Goal: Transaction & Acquisition: Book appointment/travel/reservation

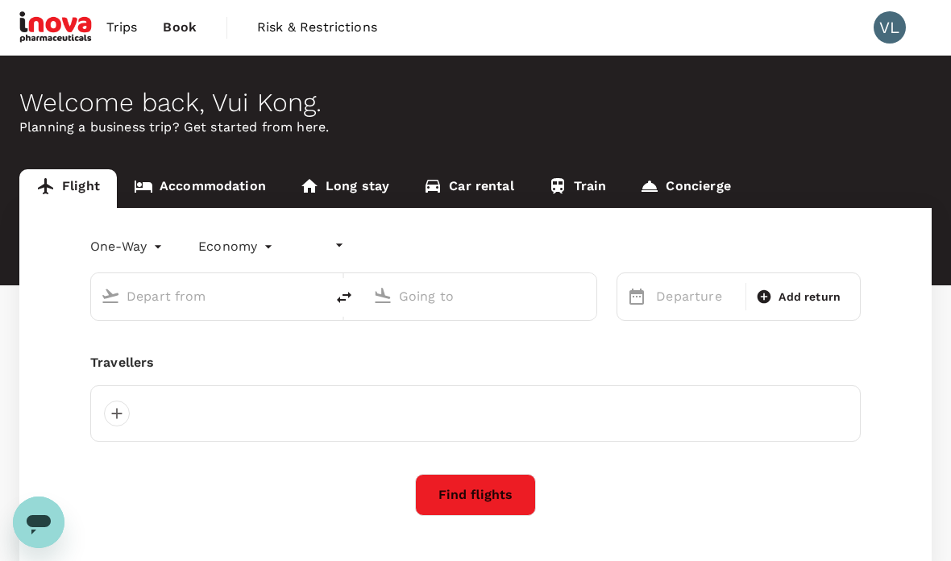
type input "undefined, undefined (any)"
type input "roundtrip"
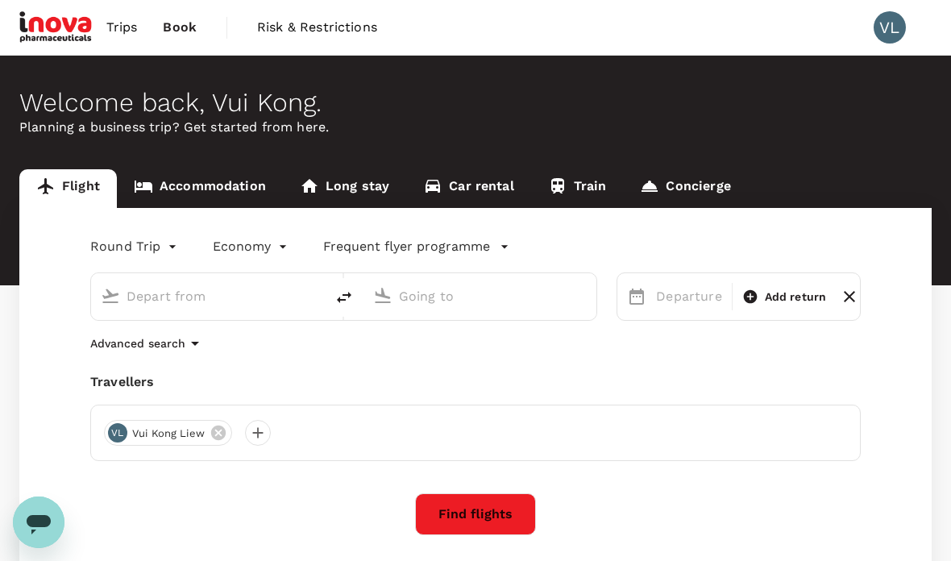
type input "Kota Kinabalu Intl (BKI)"
type input "Sandakan (SDK)"
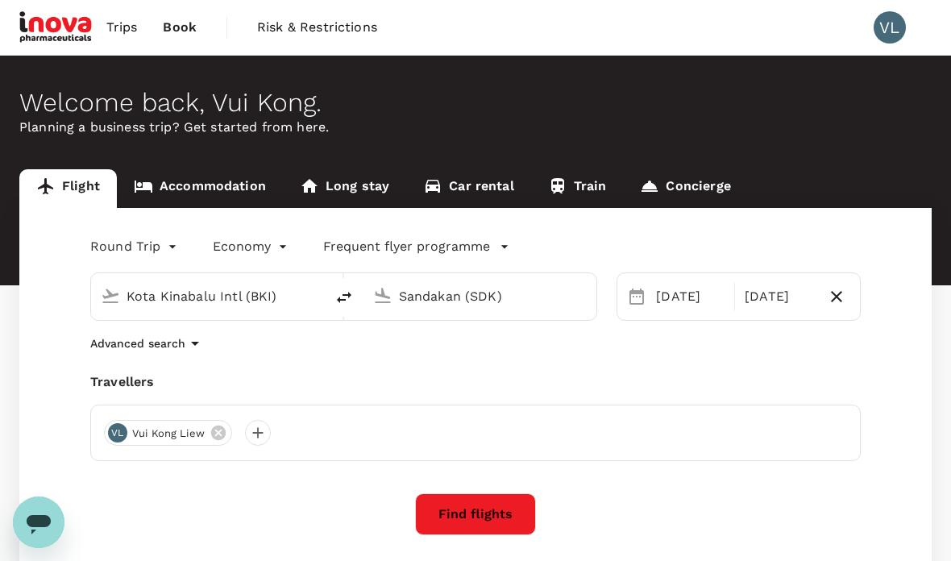
click at [227, 197] on link "Accommodation" at bounding box center [200, 188] width 166 height 39
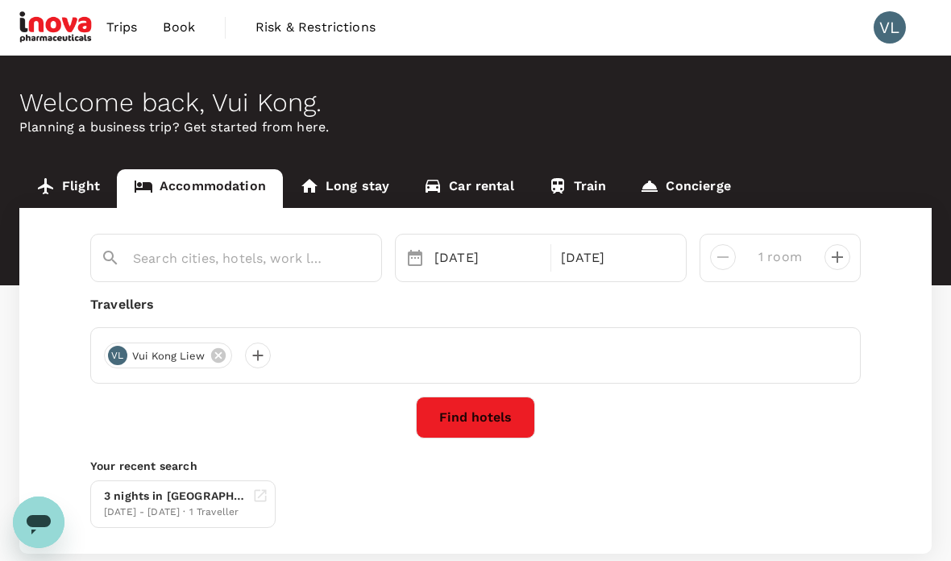
type input "Sandakan"
click at [206, 252] on input "Sandakan" at bounding box center [229, 258] width 193 height 25
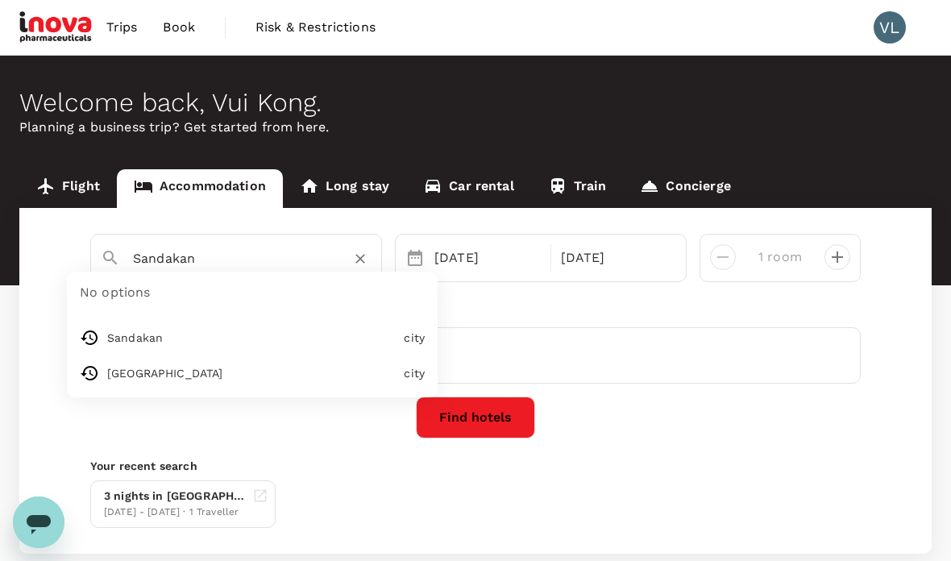
click at [898, 152] on div "Welcome back , Vui Kong . Planning a business trip? Get started from here." at bounding box center [475, 171] width 951 height 230
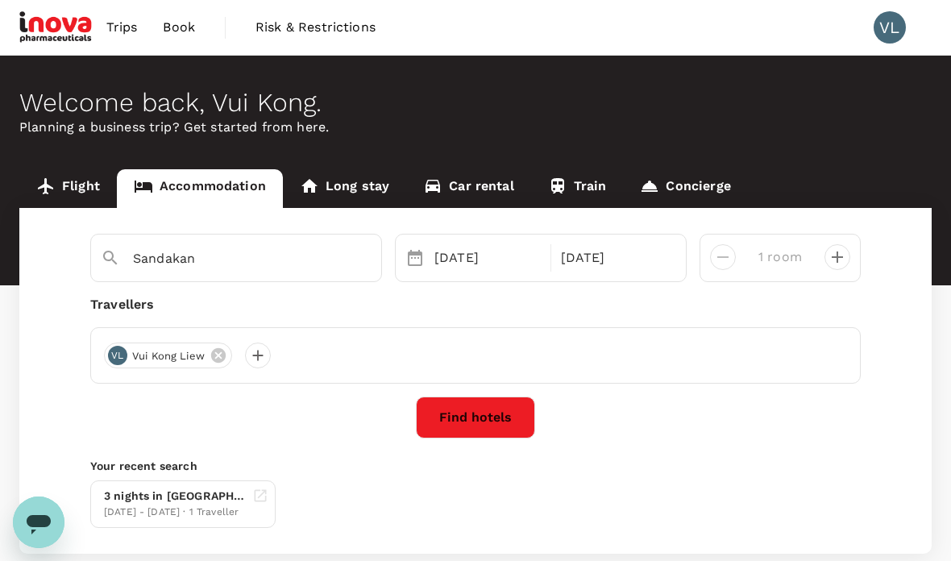
click at [482, 412] on button "Find hotels" at bounding box center [475, 418] width 119 height 42
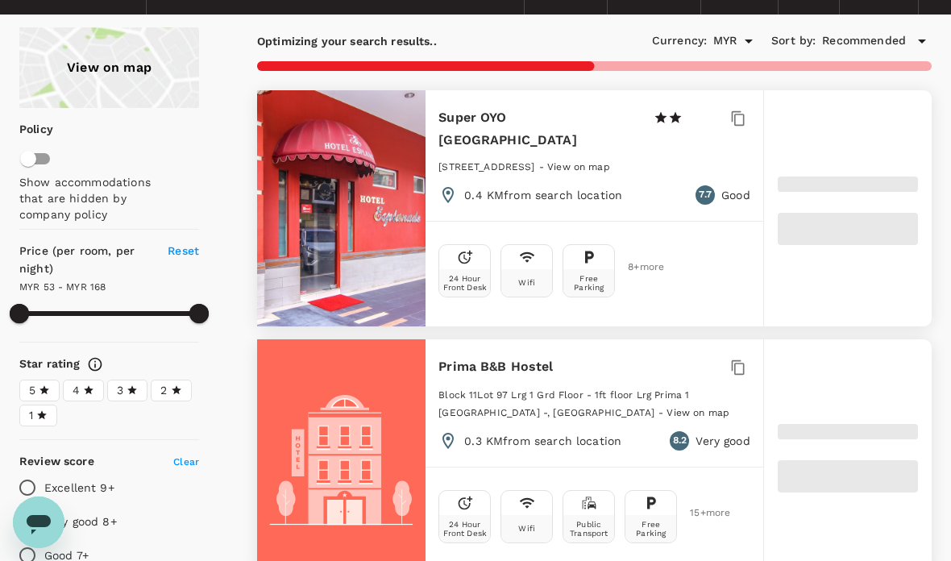
scroll to position [80, 0]
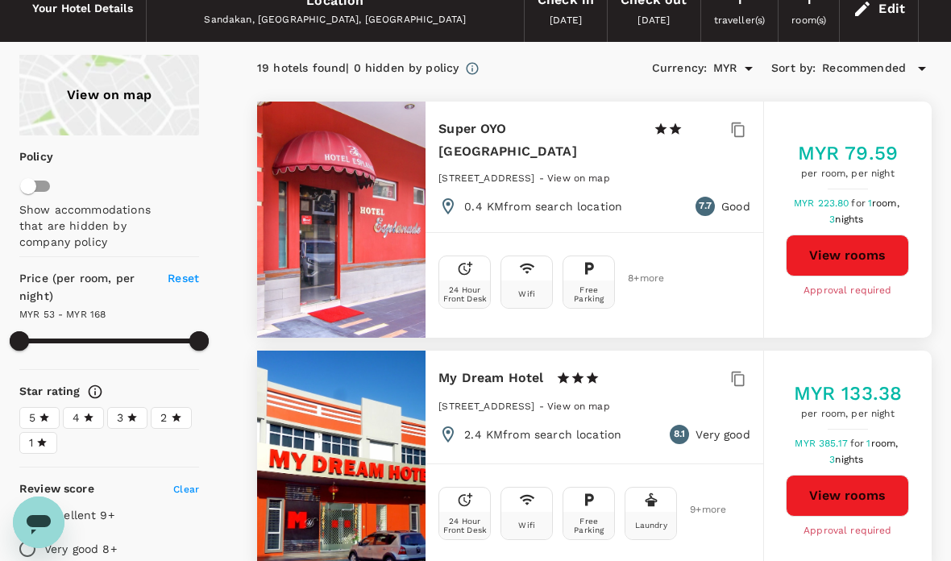
type input "167.02"
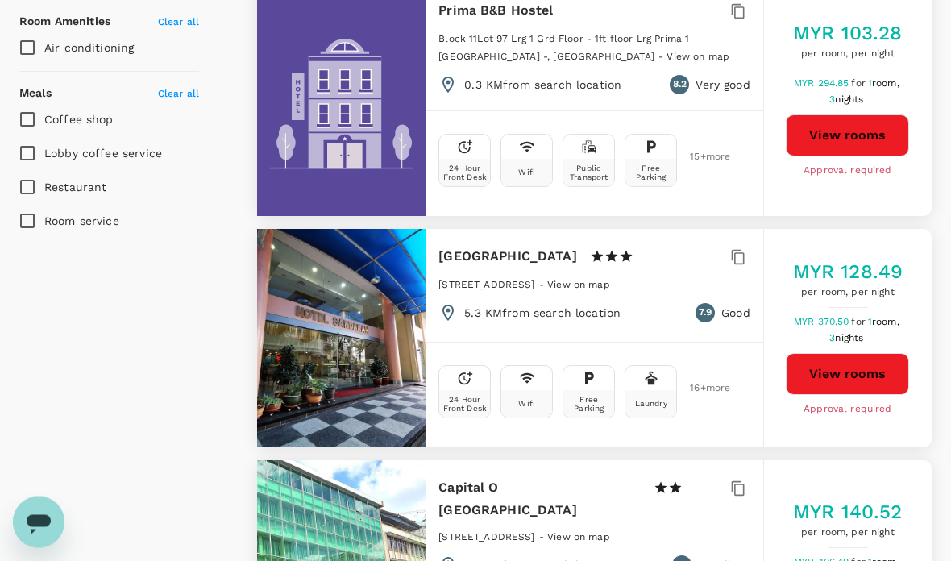
scroll to position [926, 0]
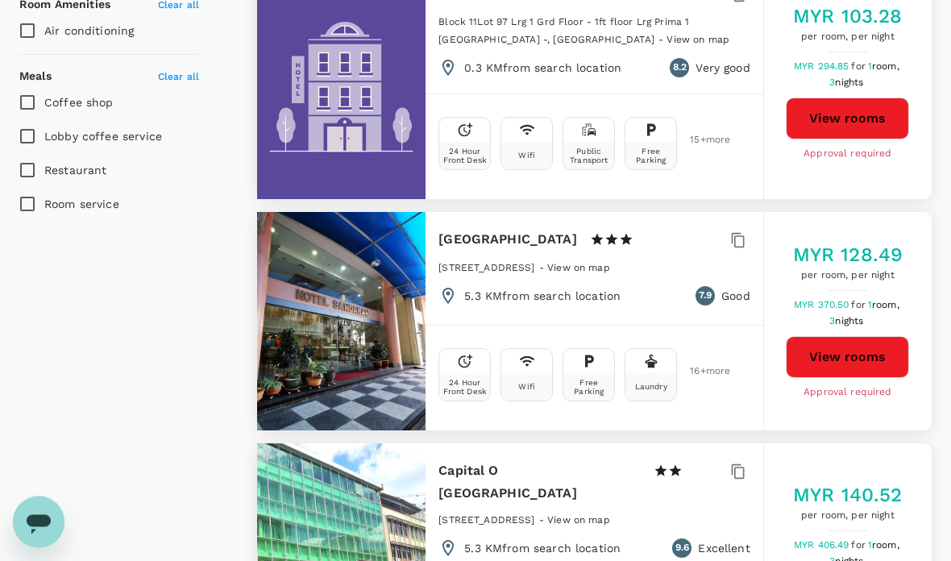
click at [916, 193] on div "MYR 103.28 per room, per night MYR 294.85 for 1 room, 3 nights View rooms Appro…" at bounding box center [847, 83] width 168 height 233
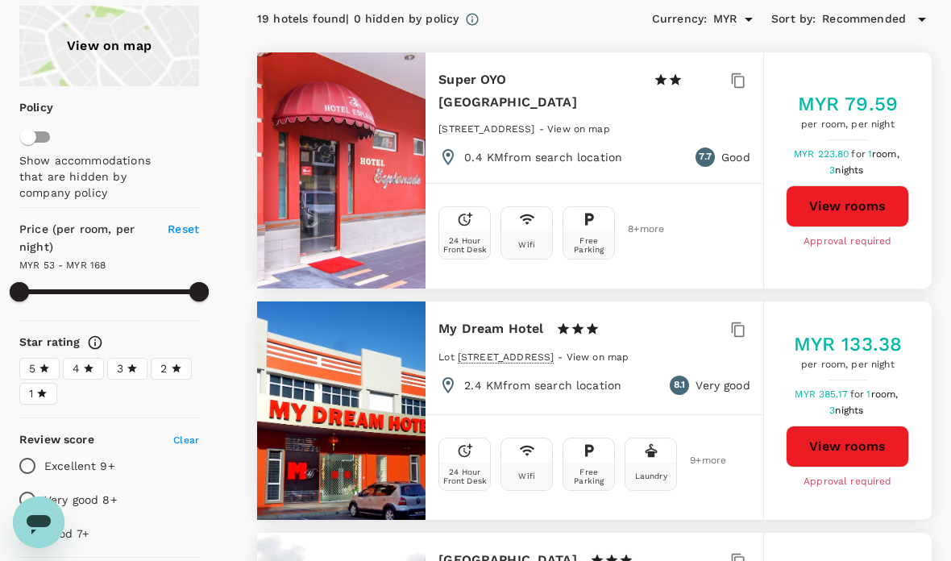
scroll to position [0, 0]
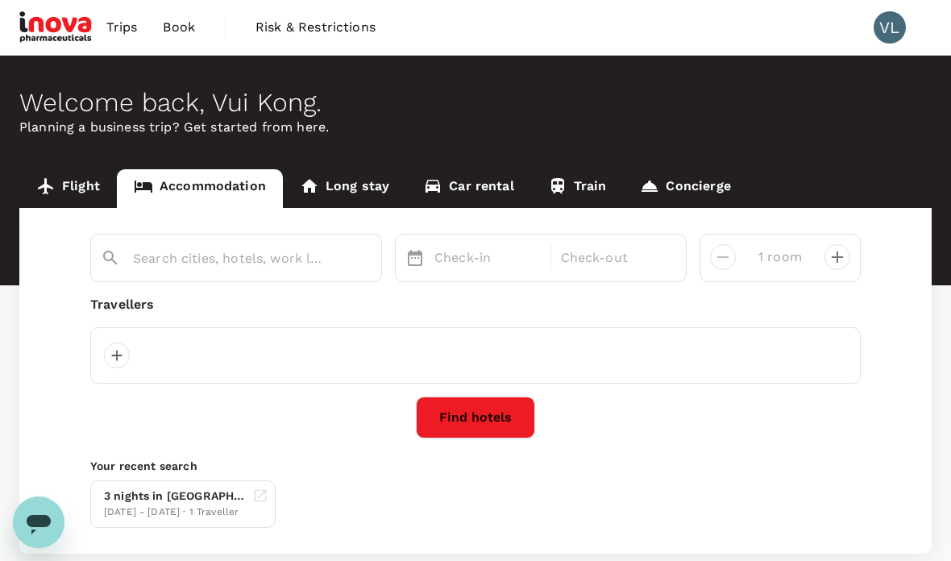
type input "Sandakan"
click at [231, 261] on input "Sandakan" at bounding box center [229, 258] width 193 height 25
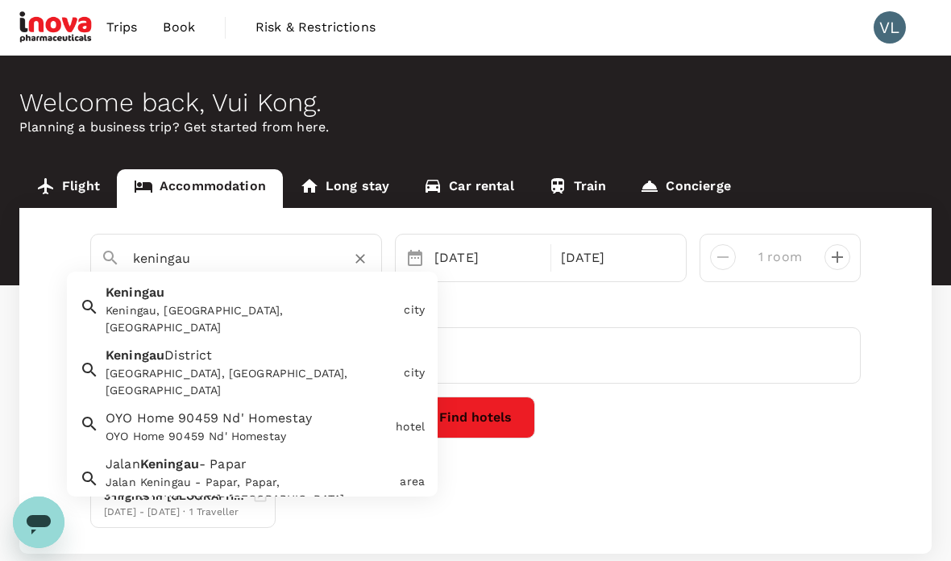
click at [154, 309] on div "Keningau, [GEOGRAPHIC_DATA], [GEOGRAPHIC_DATA]" at bounding box center [252, 319] width 292 height 34
type input "Keningau"
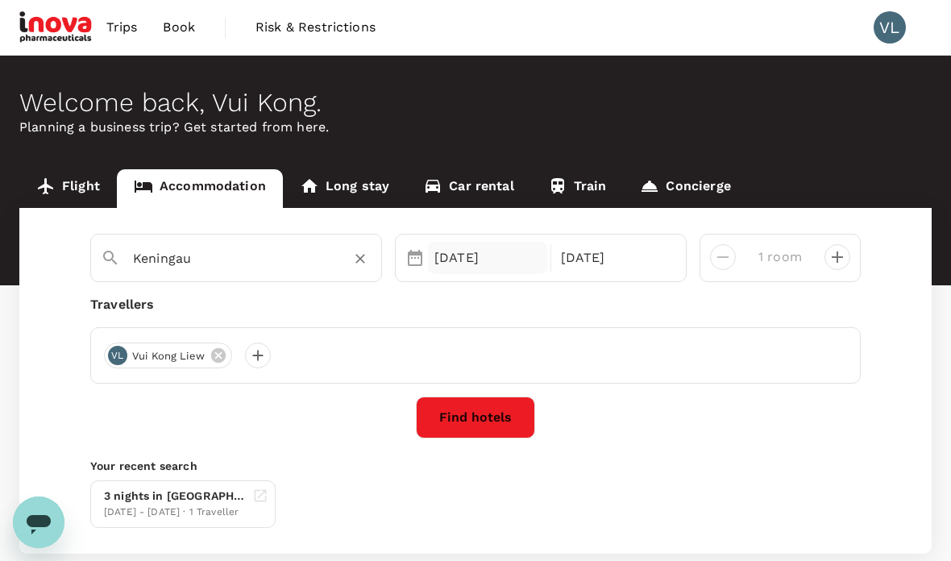
click at [527, 260] on div "[DATE]" at bounding box center [487, 258] width 119 height 32
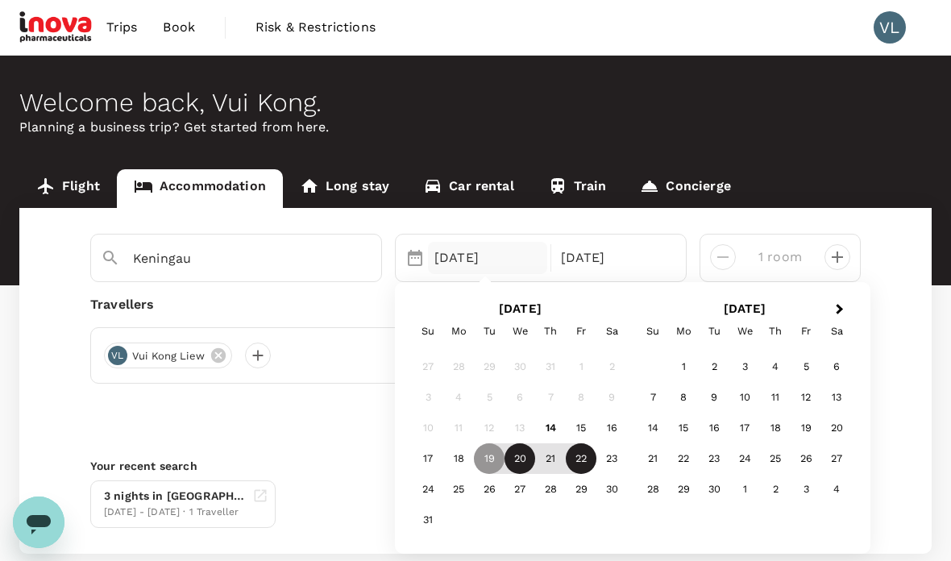
click at [507, 463] on div "20" at bounding box center [520, 459] width 31 height 31
click at [552, 459] on div "21" at bounding box center [550, 459] width 31 height 31
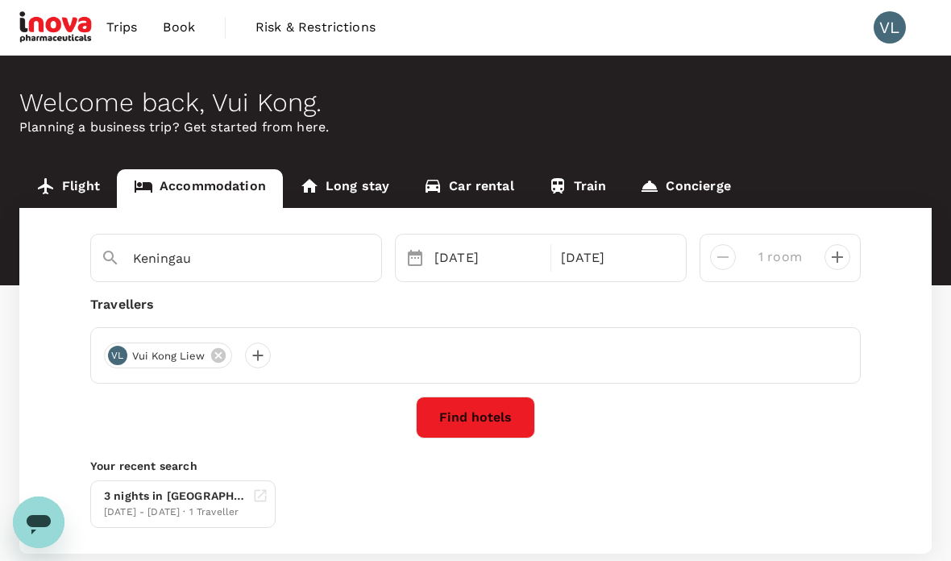
click at [936, 123] on div "Welcome back , Vui Kong . Planning a business trip? Get started from here." at bounding box center [475, 112] width 951 height 49
click at [486, 417] on button "Find hotels" at bounding box center [475, 418] width 119 height 42
